Goal: Task Accomplishment & Management: Manage account settings

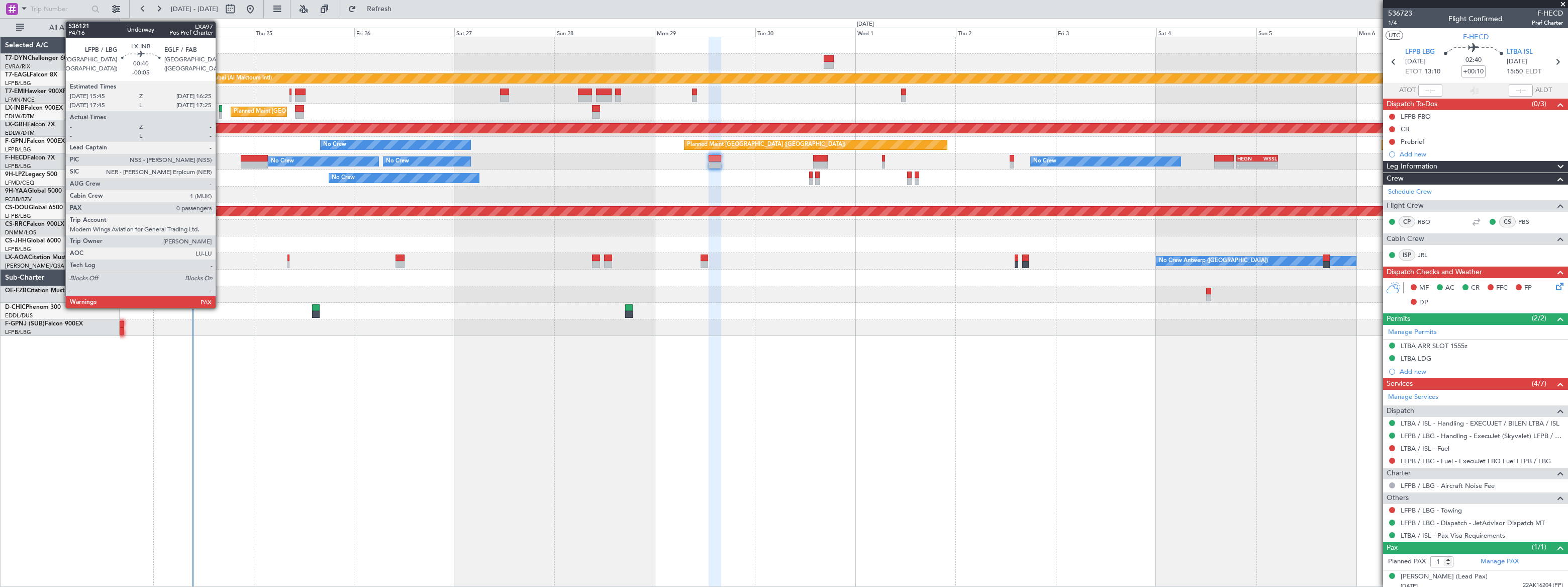
click at [220, 114] on div at bounding box center [220, 114] width 3 height 7
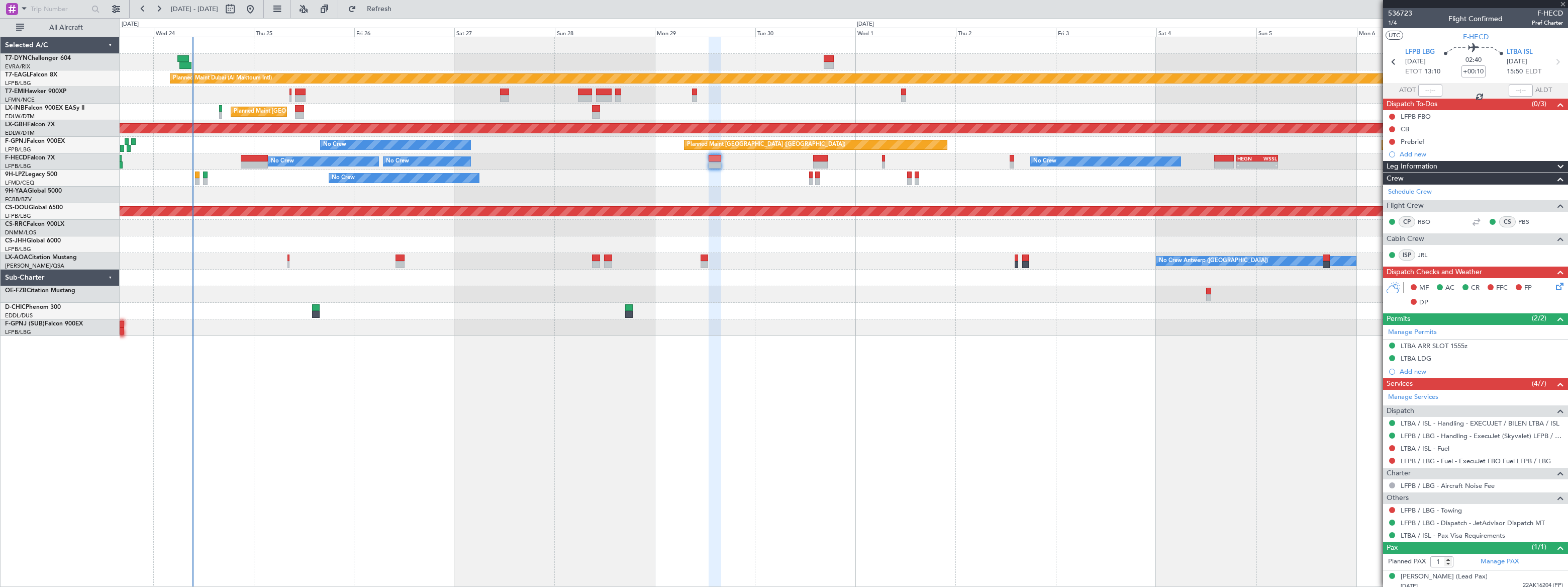
type input "-00:05"
type input "0"
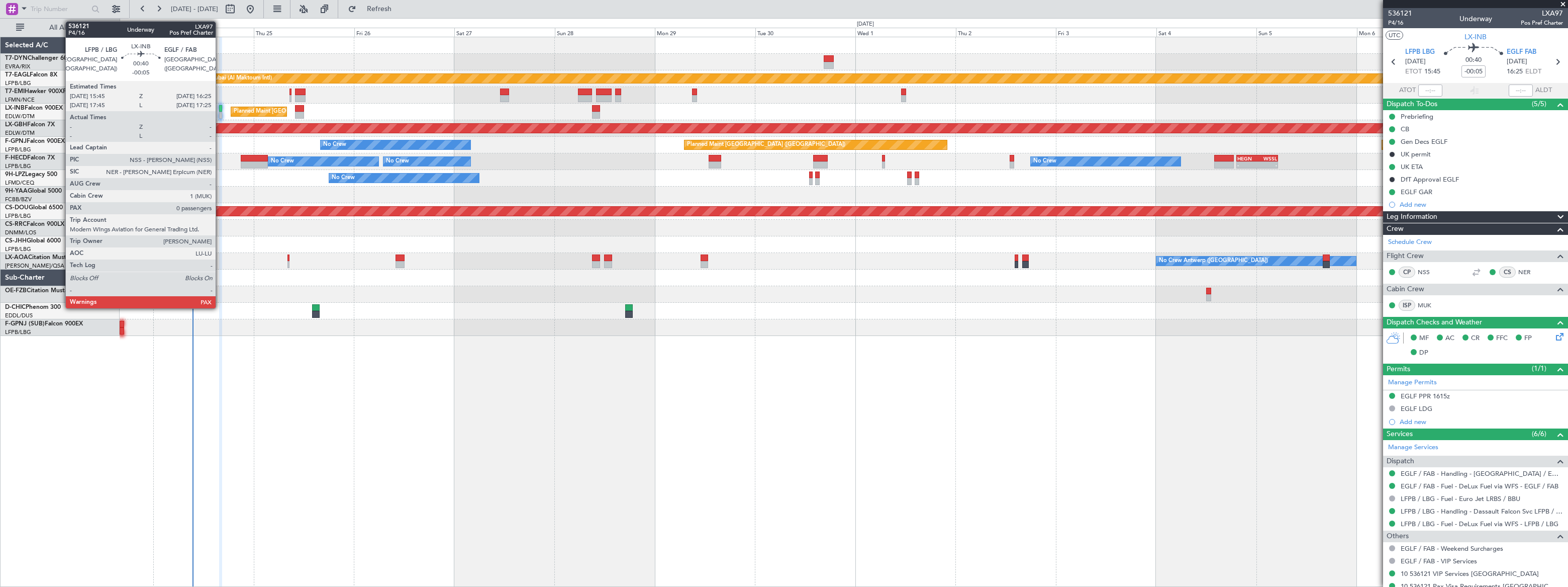
click at [220, 110] on div at bounding box center [220, 108] width 3 height 7
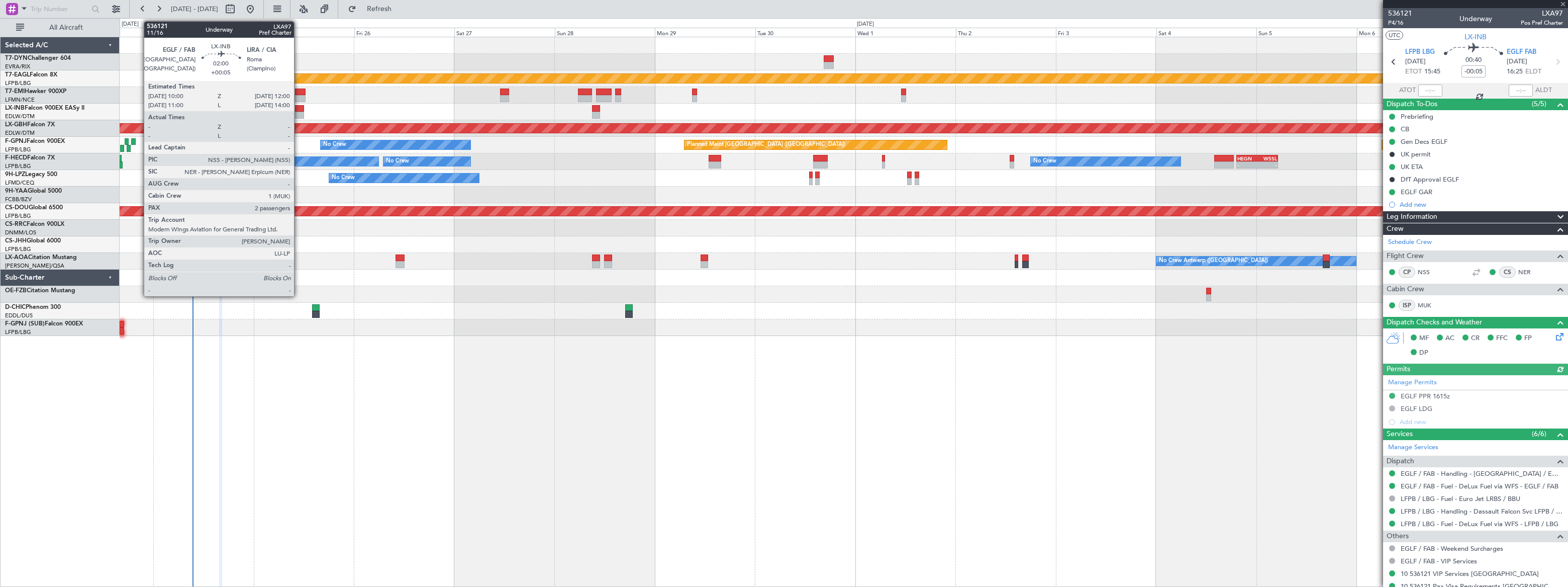
click at [298, 111] on div at bounding box center [299, 114] width 9 height 7
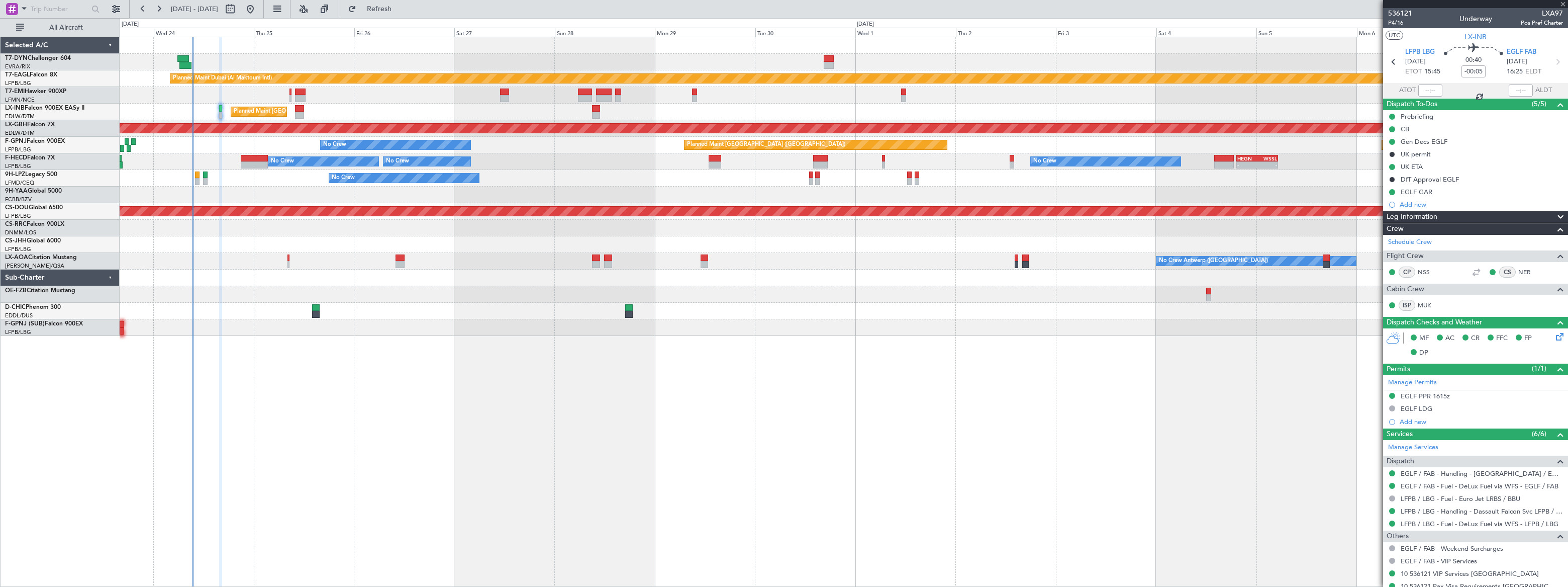
type input "+00:05"
type input "2"
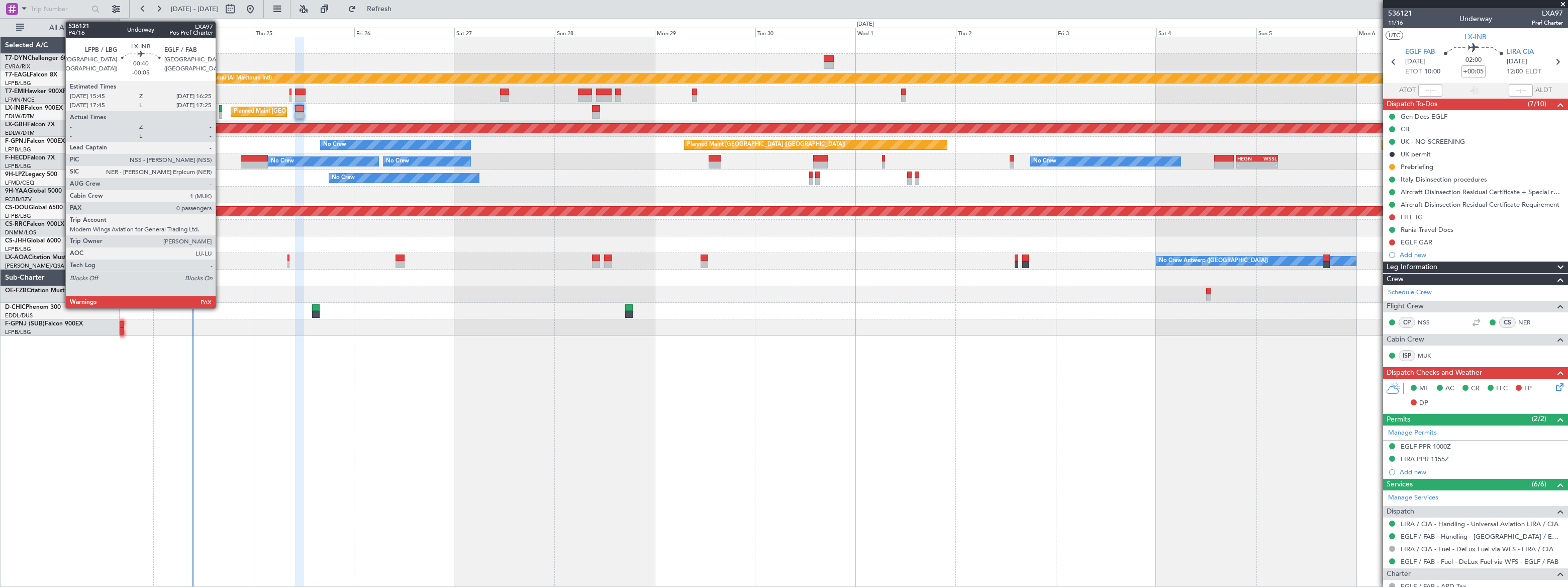
click at [220, 113] on div at bounding box center [220, 114] width 3 height 7
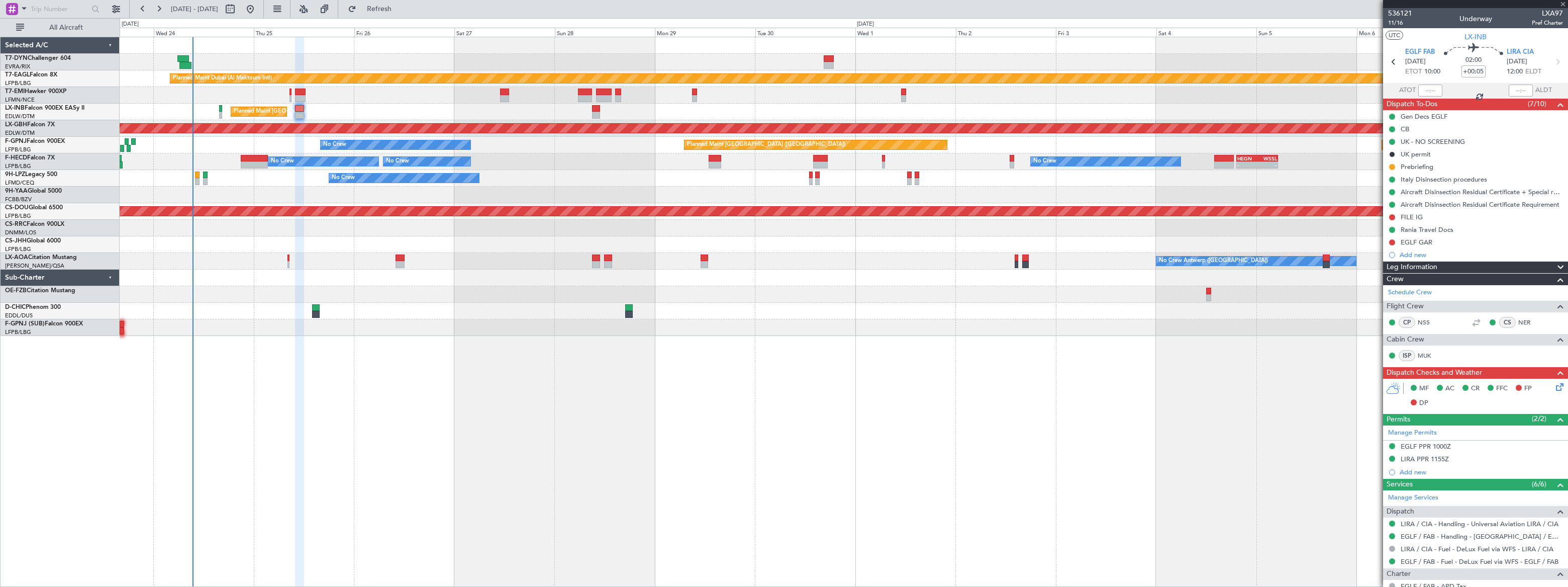
type input "-00:05"
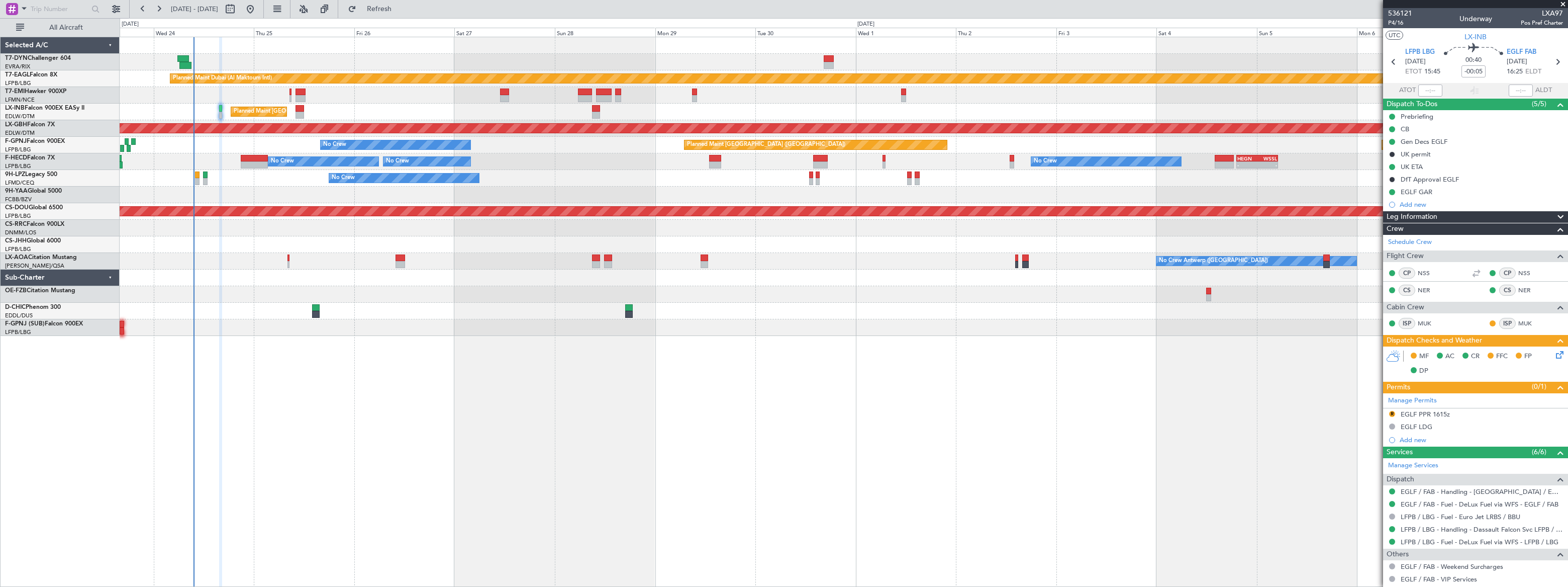
type input "1"
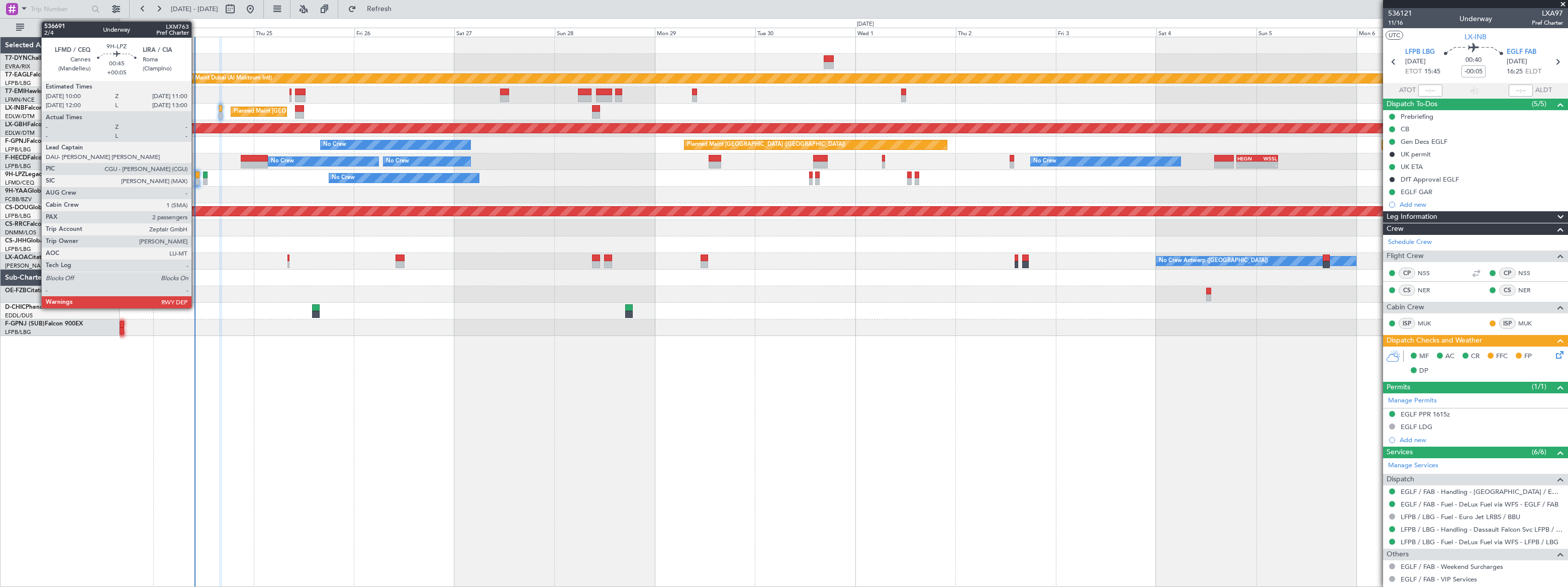
click at [196, 178] on div at bounding box center [197, 181] width 5 height 7
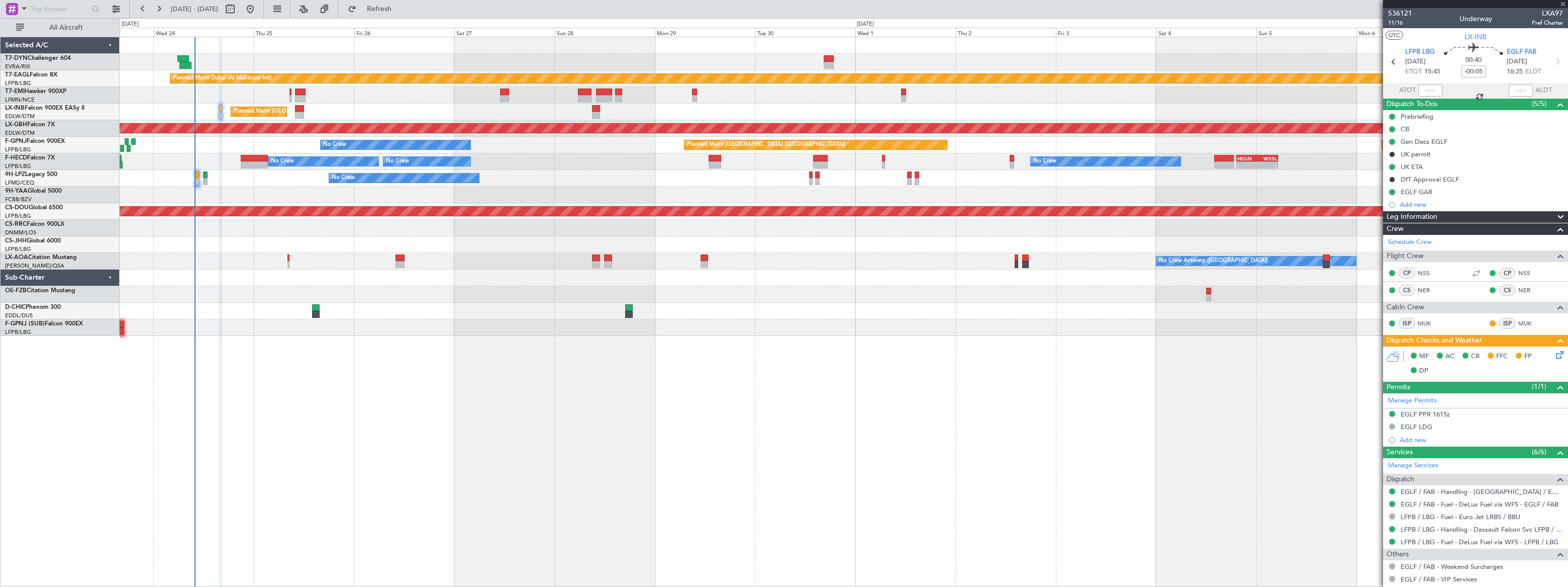
type input "+00:05"
type input "2"
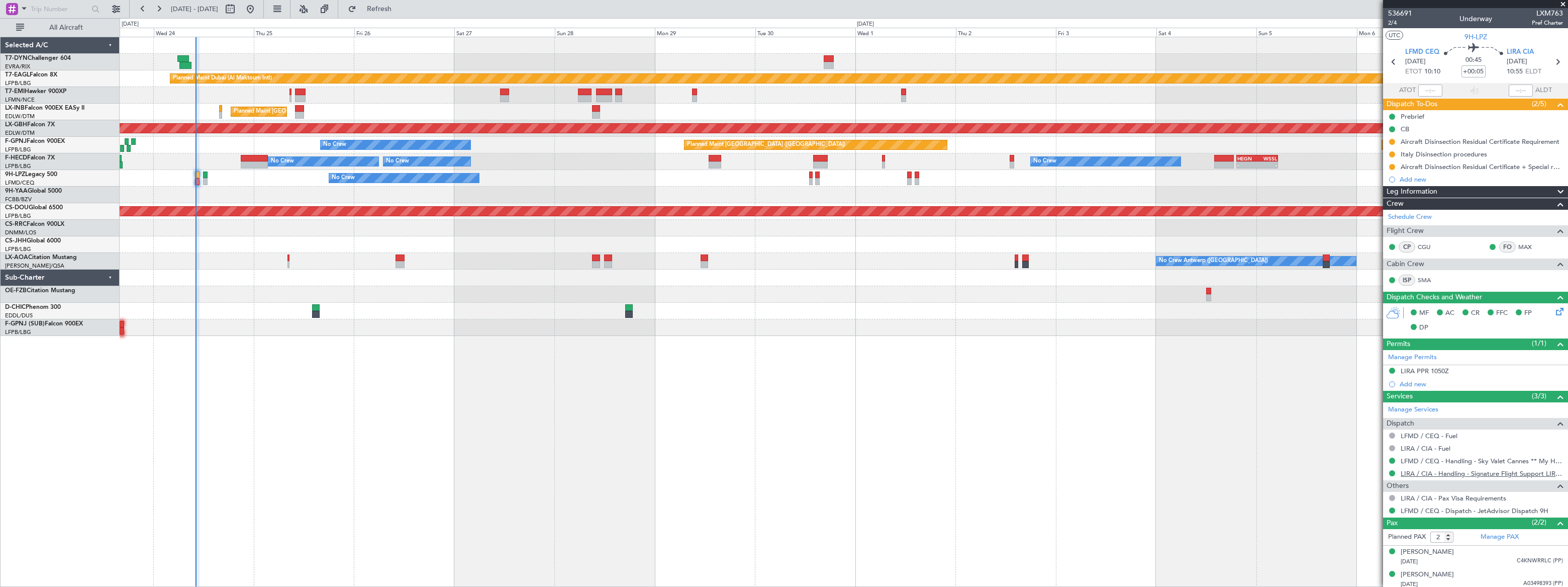
click at [1497, 469] on link "LIRA / CIA - Handling - Signature Flight Support LIRA / CIA" at bounding box center [1481, 473] width 162 height 9
click at [1485, 472] on link "LIRA / CIA - Handling - Signature Flight Support LIRA / CIA" at bounding box center [1481, 473] width 162 height 9
click at [1496, 472] on link "LIRA / CIA - Handling - Signature Flight Support LIRA / CIA" at bounding box center [1481, 473] width 162 height 9
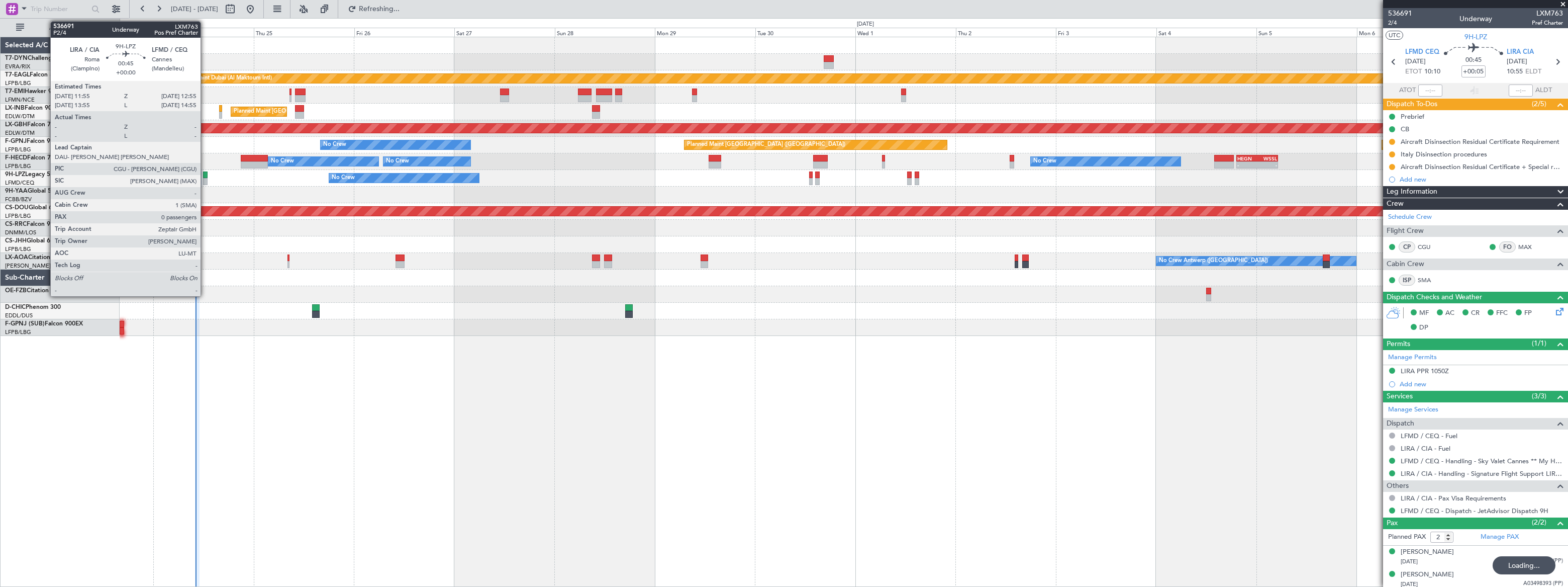
type input "10:05"
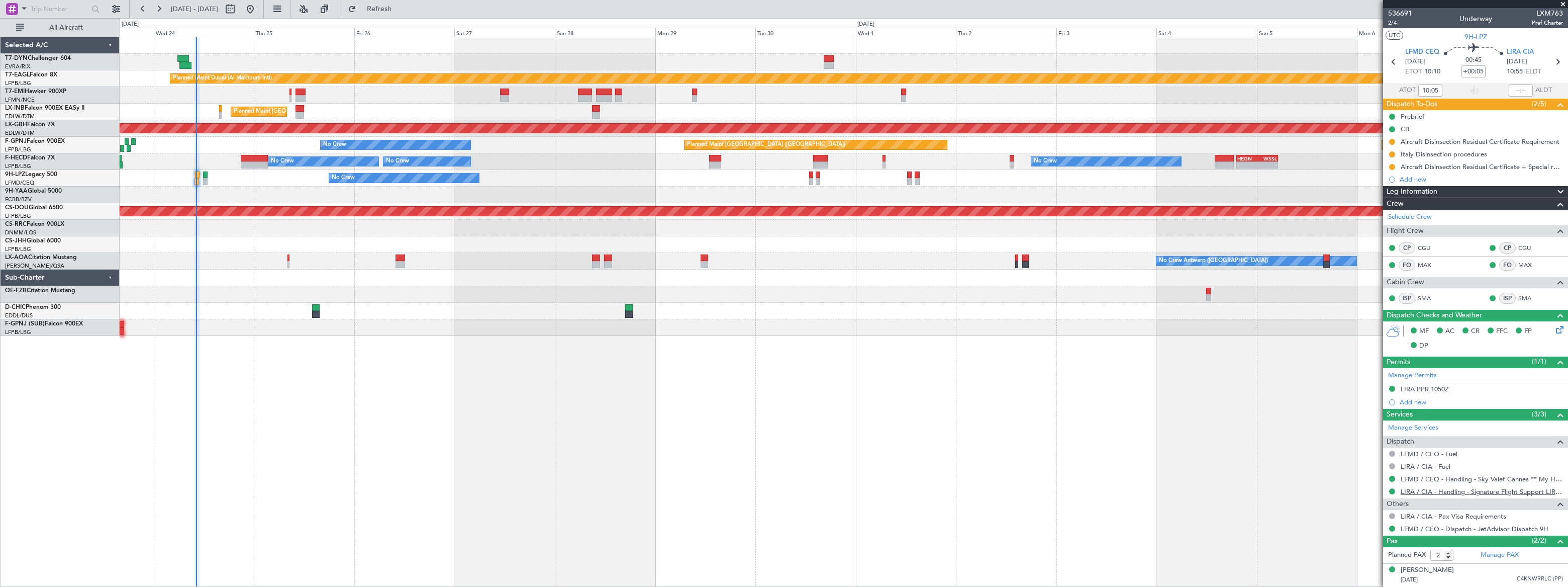
click at [1456, 492] on link "LIRA / CIA - Handling - Signature Flight Support LIRA / CIA" at bounding box center [1481, 491] width 162 height 9
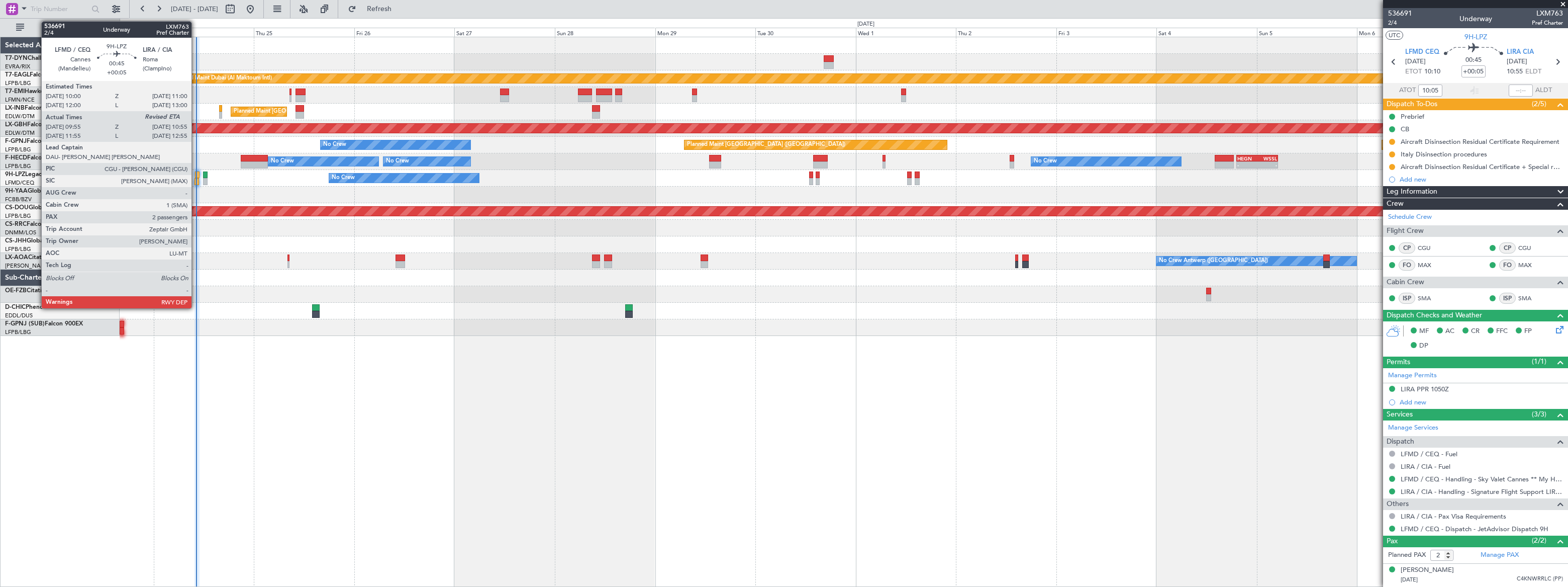
click at [196, 179] on div at bounding box center [197, 181] width 5 height 7
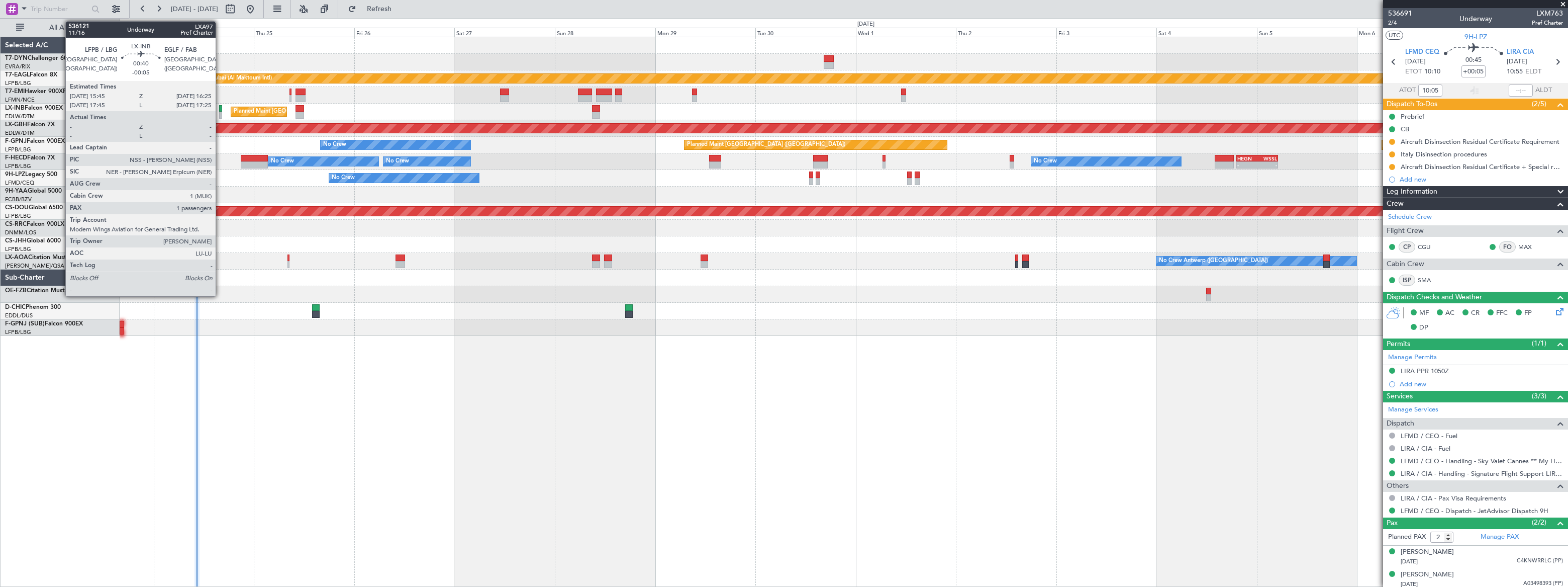
click at [220, 111] on div at bounding box center [220, 114] width 3 height 7
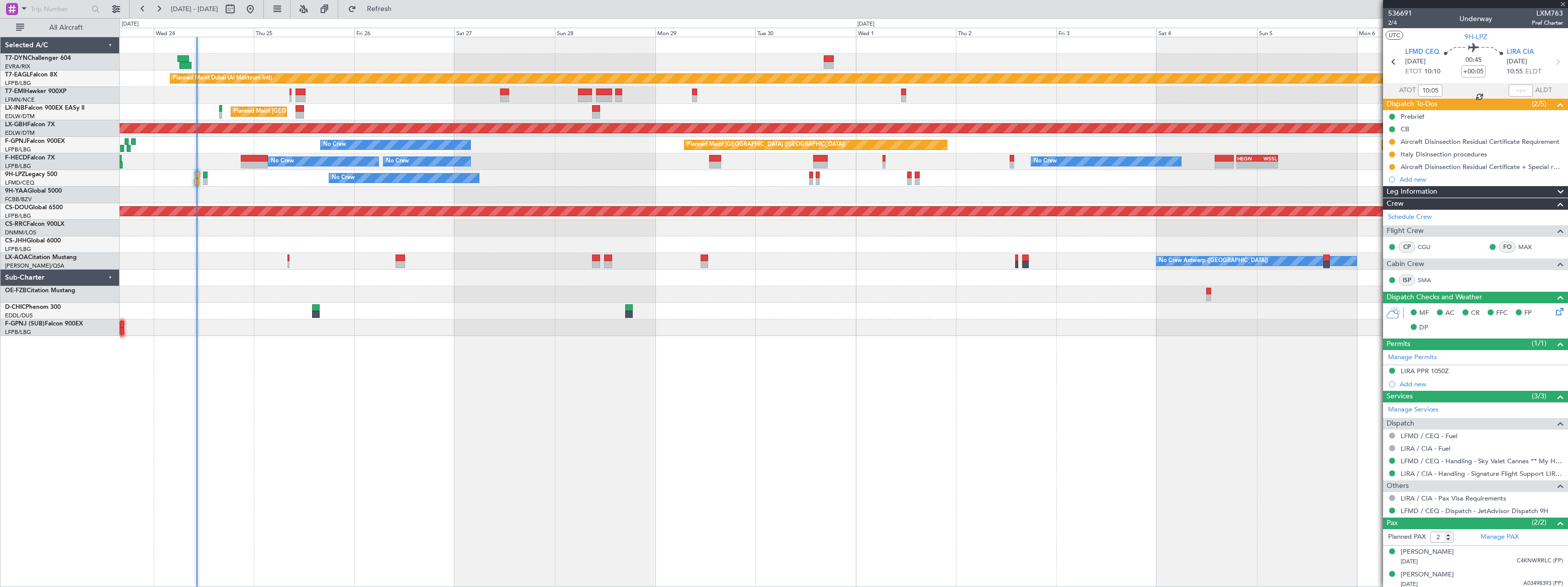
type input "-00:05"
type input "1"
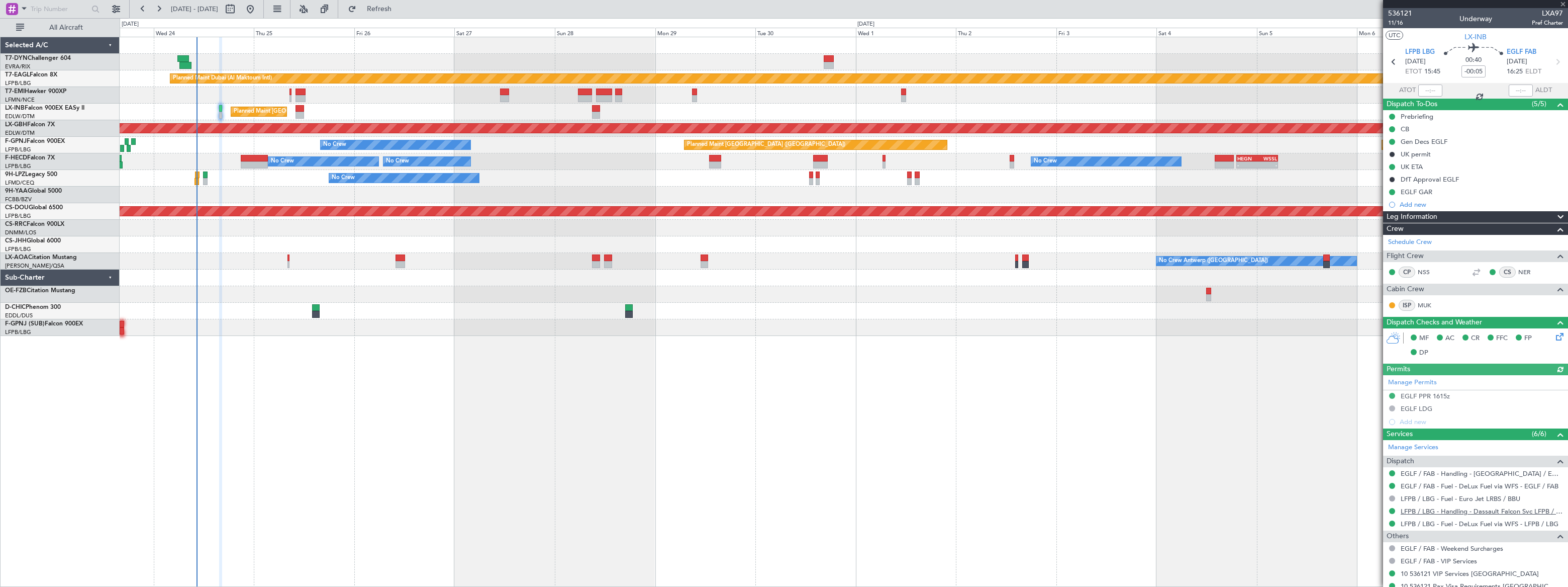
scroll to position [55, 0]
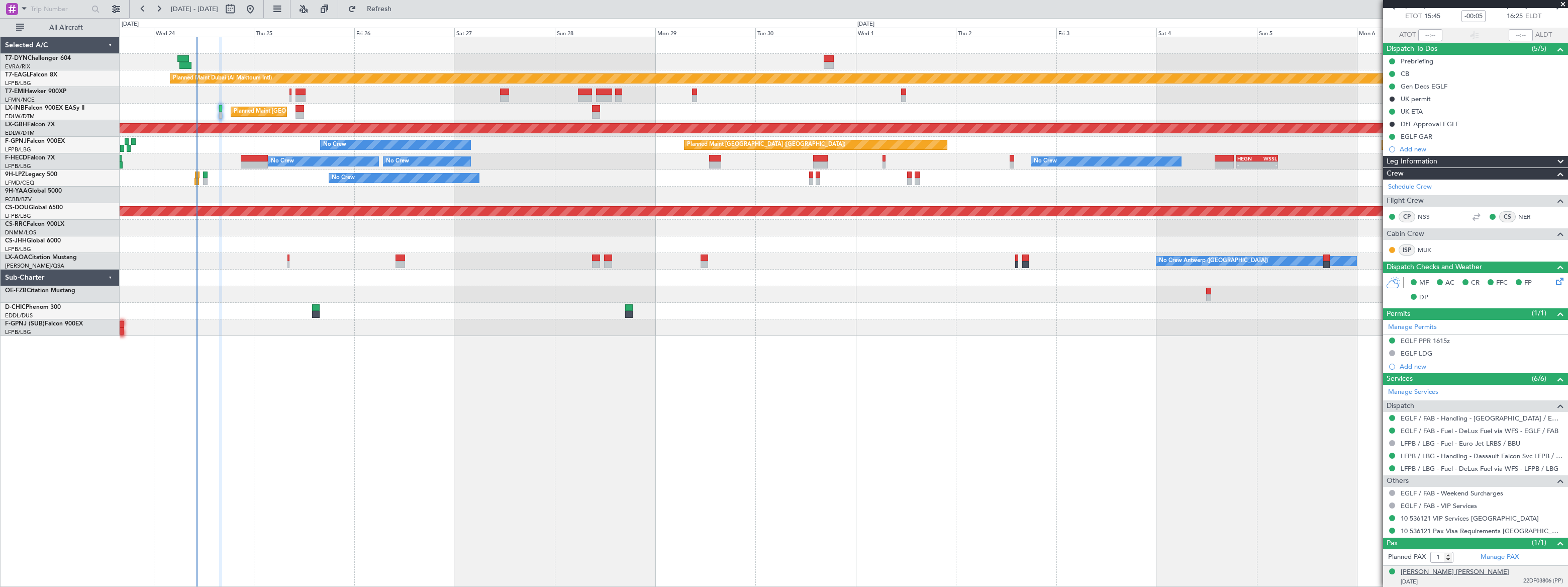
click at [1491, 572] on div "[PERSON_NAME] [PERSON_NAME]" at bounding box center [1454, 572] width 108 height 10
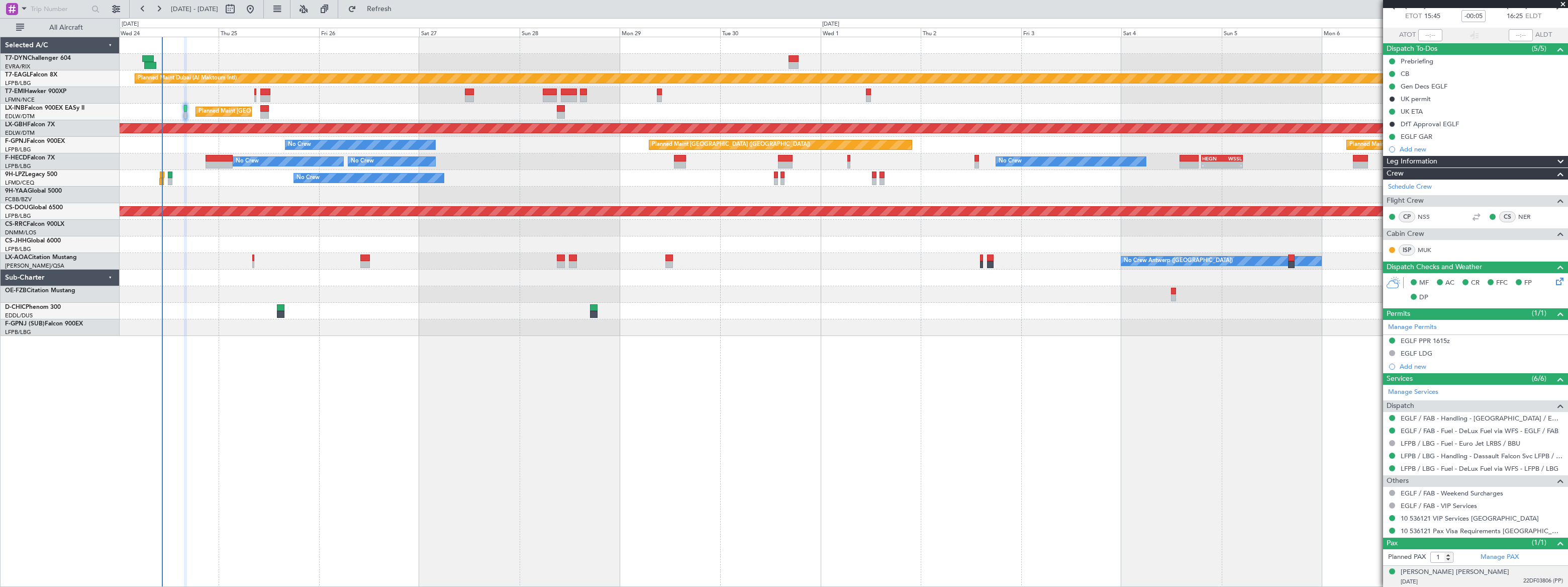
click at [233, 196] on div "Planned Maint Dubai (Al Maktoum Intl) Unplanned Maint [GEOGRAPHIC_DATA] ([GEOGR…" at bounding box center [844, 186] width 1448 height 299
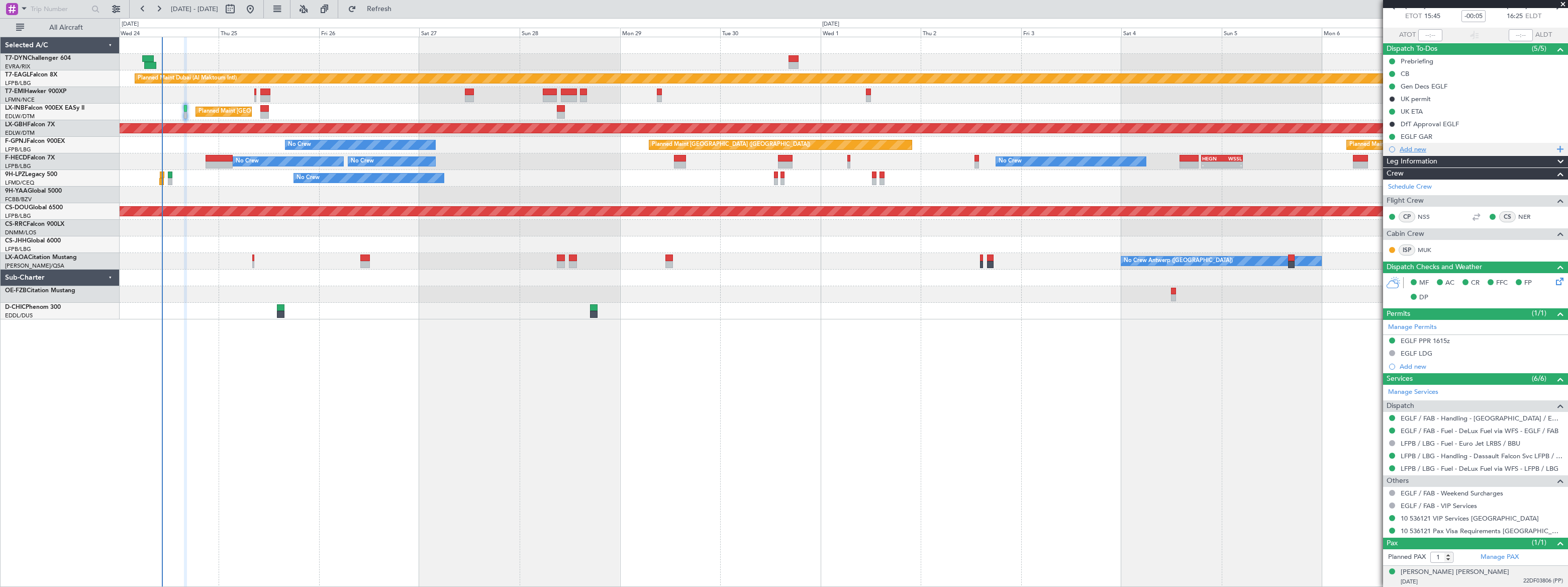
scroll to position [0, 0]
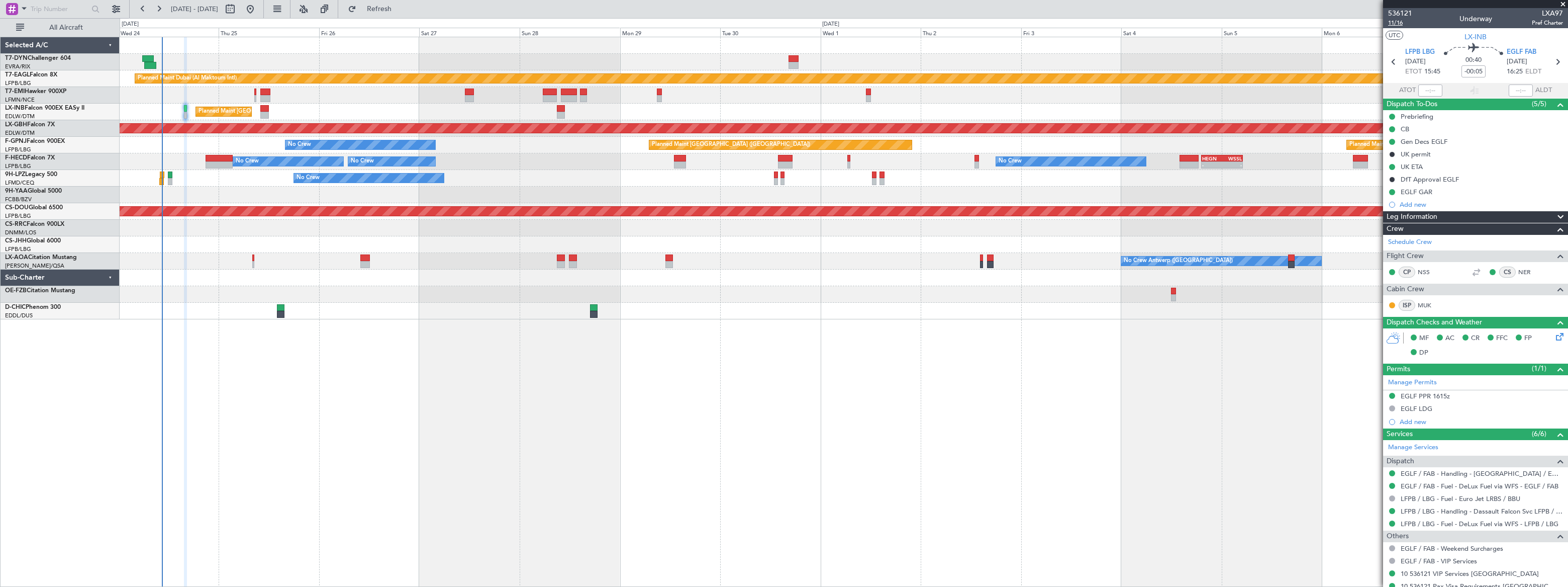
click at [1393, 22] on span "11/16" at bounding box center [1399, 22] width 24 height 9
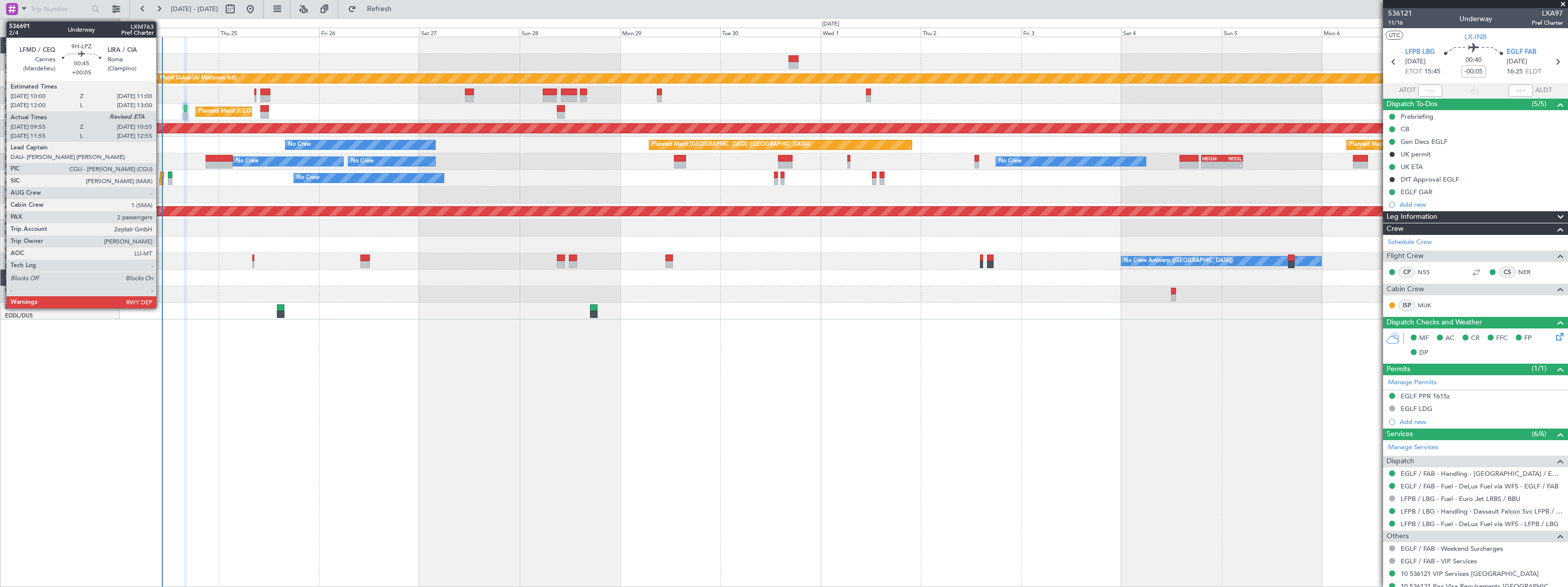
click at [161, 176] on div at bounding box center [162, 175] width 5 height 7
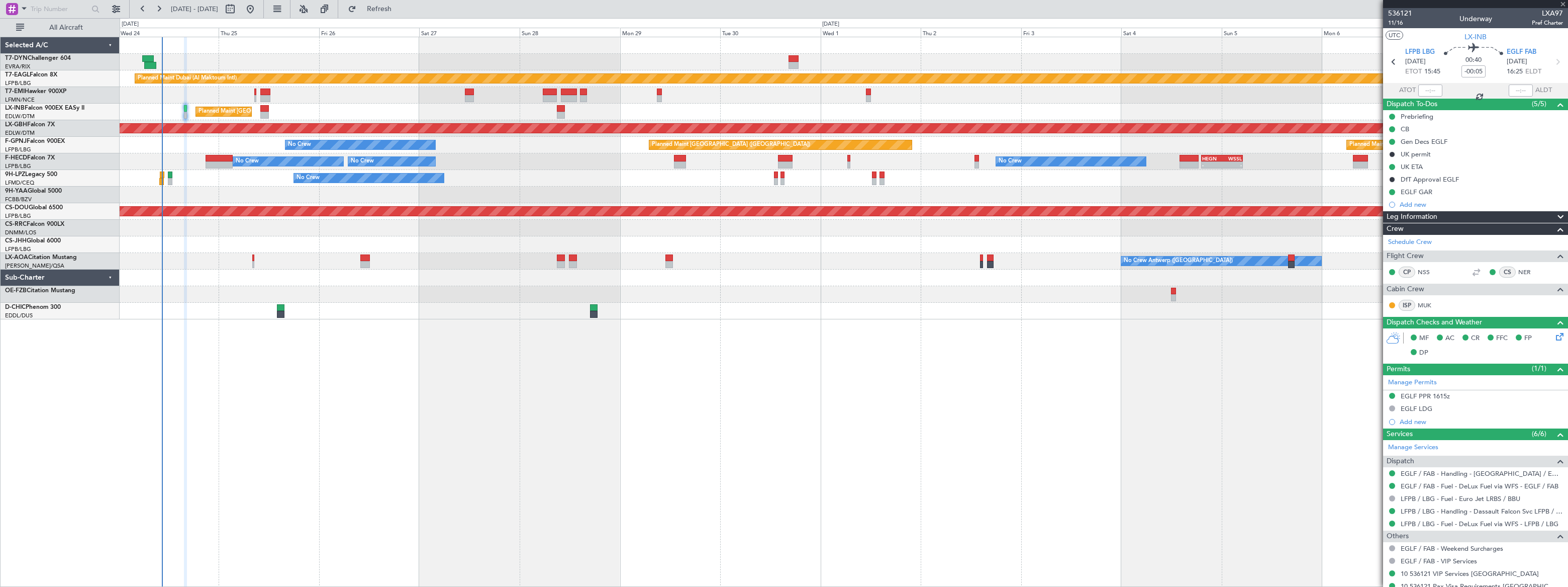
click at [161, 176] on div at bounding box center [162, 175] width 5 height 7
type input "+00:05"
type input "10:05"
type input "2"
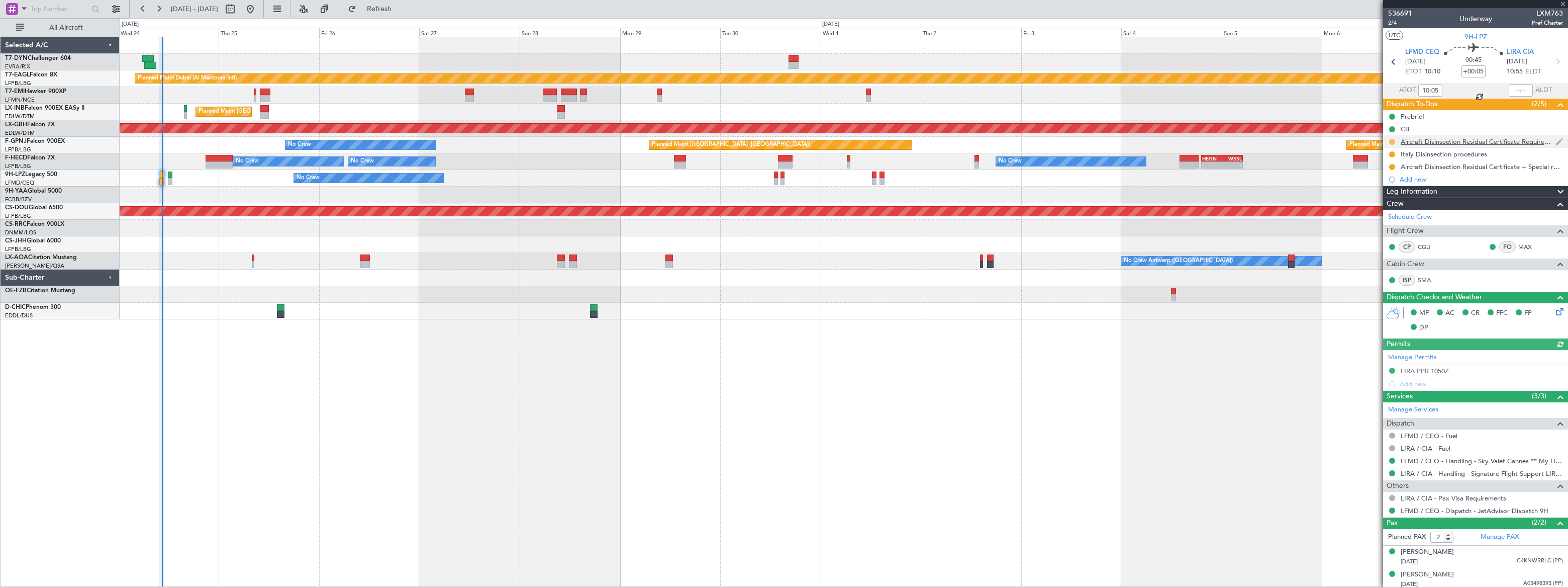
click at [1391, 140] on button at bounding box center [1392, 142] width 6 height 6
click at [1386, 186] on span "Completed" at bounding box center [1396, 186] width 33 height 10
click at [1391, 150] on div at bounding box center [1392, 154] width 8 height 8
click at [1390, 166] on div "In Progress" at bounding box center [1392, 170] width 32 height 12
click at [1392, 152] on button at bounding box center [1392, 155] width 6 height 6
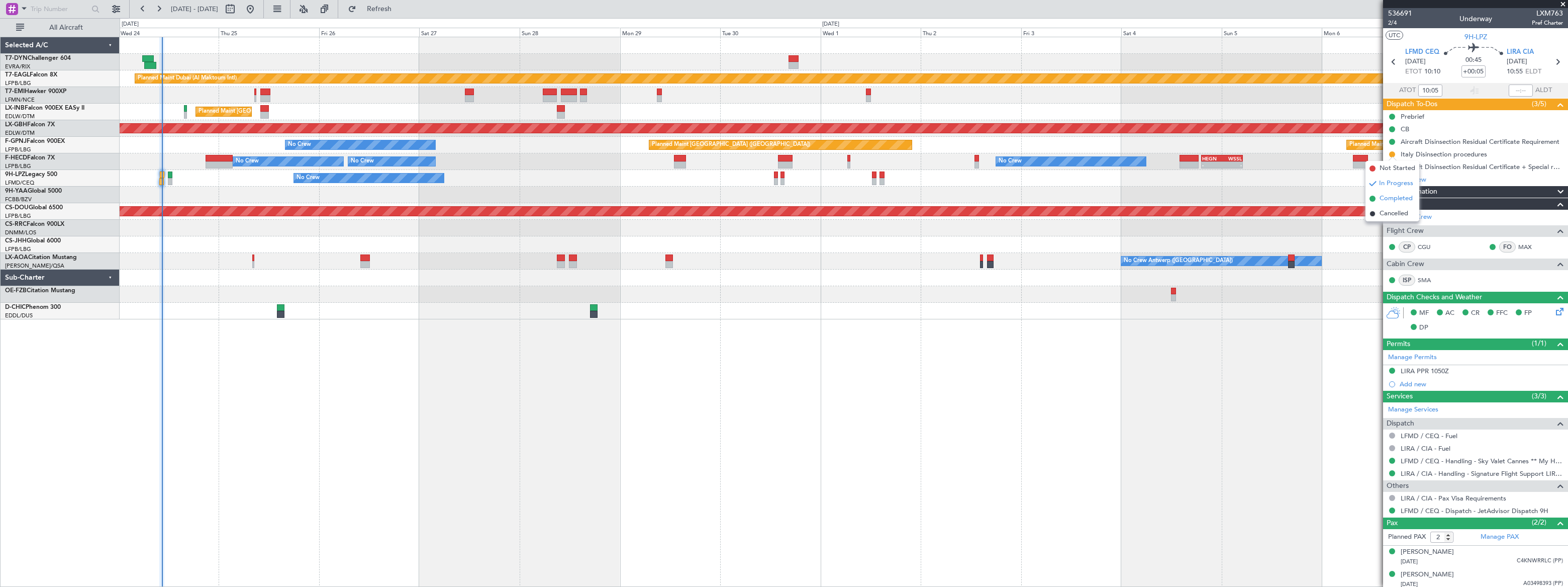
click at [1382, 198] on span "Completed" at bounding box center [1396, 198] width 33 height 10
click at [1392, 166] on button at bounding box center [1392, 167] width 6 height 6
click at [1382, 207] on span "Completed" at bounding box center [1396, 210] width 33 height 10
click at [358, 227] on div at bounding box center [844, 227] width 1447 height 16
click at [401, 6] on span "Refresh" at bounding box center [379, 9] width 43 height 7
